Goal: Task Accomplishment & Management: Use online tool/utility

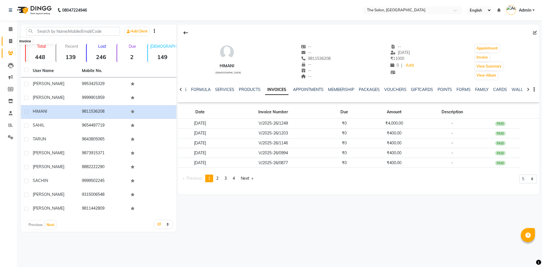
drag, startPoint x: 0, startPoint y: 0, endPoint x: 27, endPoint y: 45, distance: 52.7
click at [11, 41] on icon at bounding box center [10, 41] width 3 height 4
select select "4245"
select select "service"
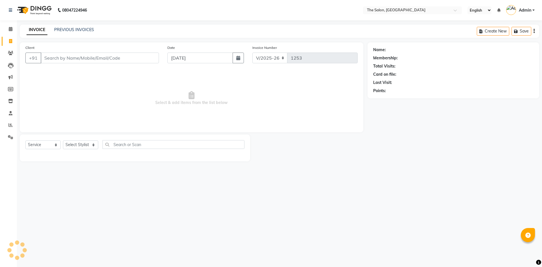
click at [61, 56] on input "Client" at bounding box center [100, 58] width 118 height 11
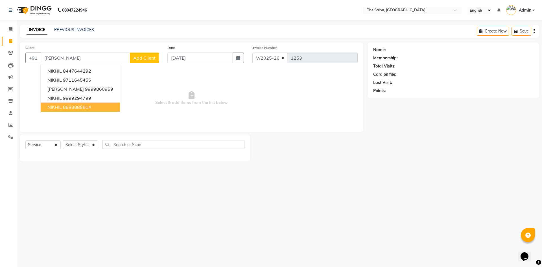
click at [56, 108] on span "NIKHIL" at bounding box center [54, 107] width 14 height 6
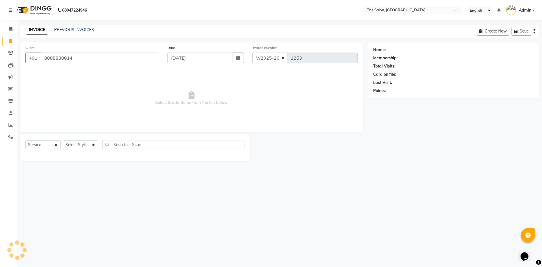
type input "8888888814"
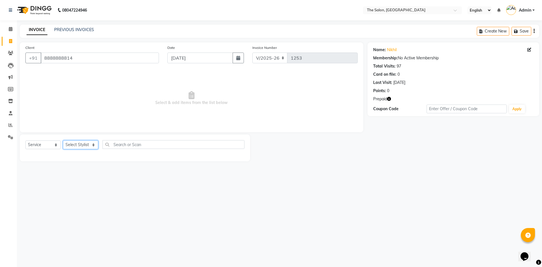
click at [74, 148] on select "Select Stylist [PERSON_NAME] [PERSON_NAME] AKASH [PERSON_NAME] ARJUN [PERSON_NA…" at bounding box center [80, 144] width 35 height 9
select select "22745"
click at [63, 140] on select "Select Stylist [PERSON_NAME] [PERSON_NAME] AKASH [PERSON_NAME] ARJUN [PERSON_NA…" at bounding box center [80, 144] width 35 height 9
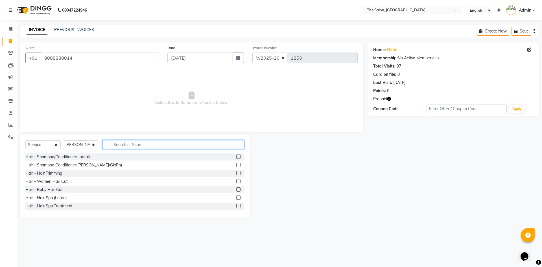
drag, startPoint x: 126, startPoint y: 145, endPoint x: 121, endPoint y: 146, distance: 5.2
click at [126, 146] on input "text" at bounding box center [174, 144] width 142 height 9
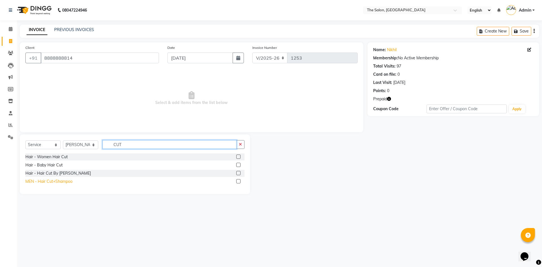
type input "CUT"
click at [67, 183] on div "MEN - Hair Cut+Shampoo" at bounding box center [48, 181] width 47 height 6
checkbox input "false"
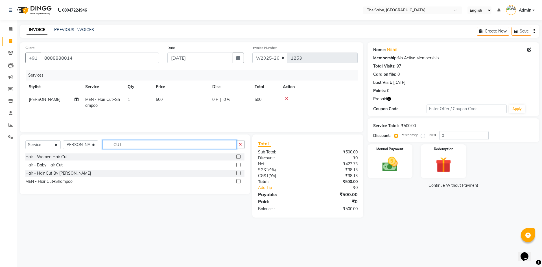
click at [142, 146] on input "CUT" at bounding box center [170, 144] width 134 height 9
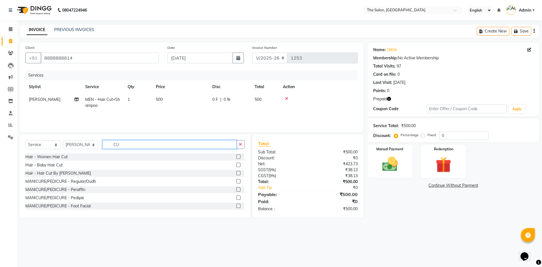
type input "C"
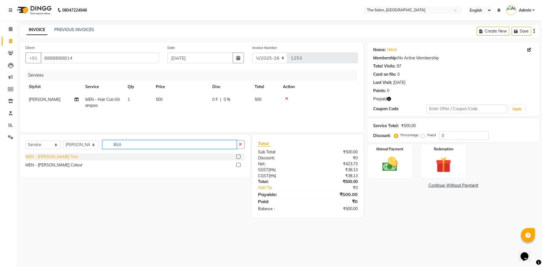
type input "BEA"
click at [46, 157] on div "MEN - [PERSON_NAME] Trim" at bounding box center [51, 157] width 53 height 6
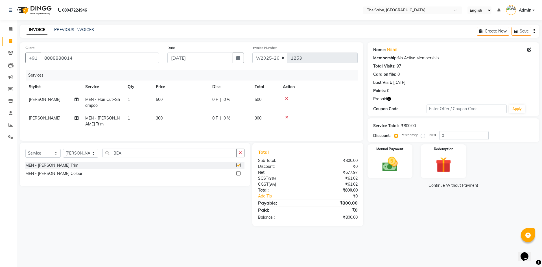
checkbox input "false"
click at [139, 153] on input "BEA" at bounding box center [170, 153] width 134 height 9
type input "B"
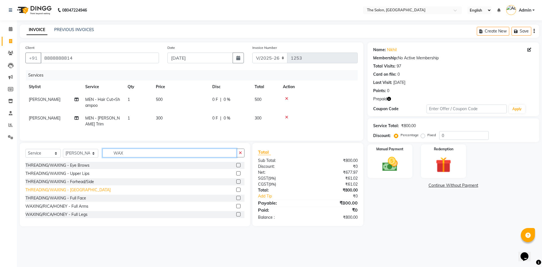
type input "WAX"
click at [74, 187] on div "THREADING/WAXING - [GEOGRAPHIC_DATA]" at bounding box center [67, 190] width 85 height 6
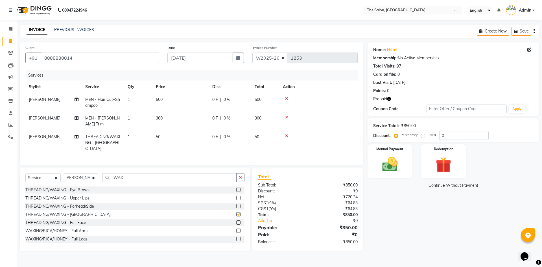
checkbox input "false"
click at [169, 132] on td "50" at bounding box center [181, 142] width 56 height 25
select select "22745"
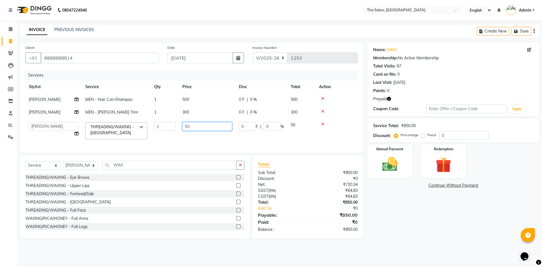
click at [206, 125] on input "50" at bounding box center [207, 126] width 50 height 9
type input "5"
type input "100"
click at [414, 217] on div "Name: Nikhil Membership: No Active Membership Total Visits: 97 Card on file: 0 …" at bounding box center [456, 140] width 176 height 196
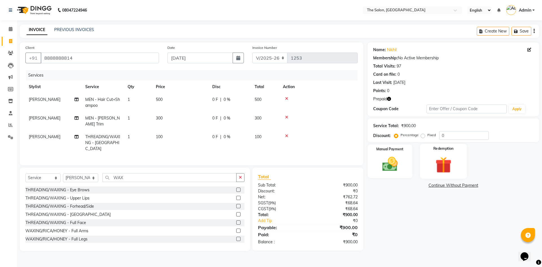
click at [443, 161] on img at bounding box center [443, 165] width 26 height 20
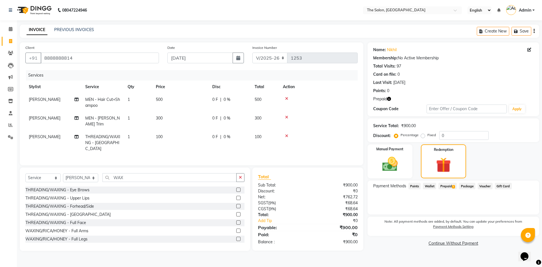
click at [445, 191] on div "Payment Methods Points Wallet Prepaid 1 Package Voucher Gift Card" at bounding box center [454, 197] width 172 height 34
click at [448, 185] on span "Prepaid 1" at bounding box center [448, 186] width 18 height 6
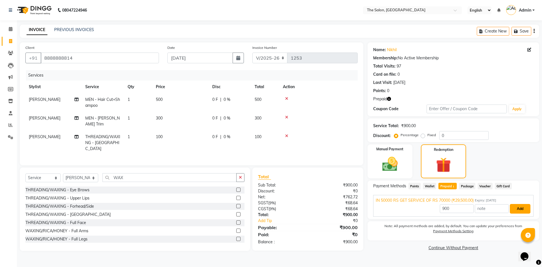
click at [521, 206] on button "Add" at bounding box center [520, 209] width 21 height 10
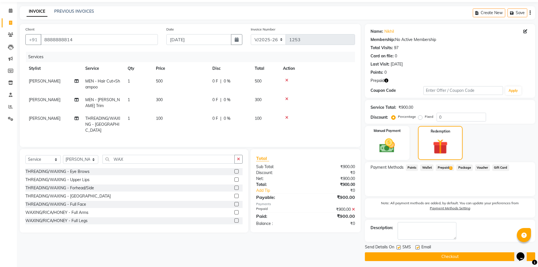
scroll to position [21, 0]
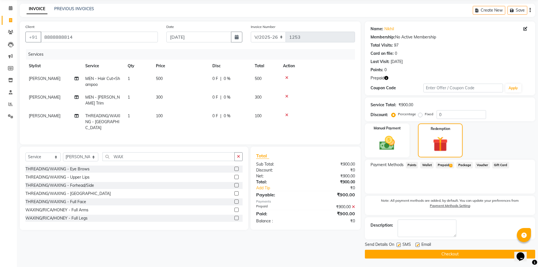
click at [426, 256] on button "Checkout" at bounding box center [450, 254] width 170 height 9
